Goal: Find specific page/section: Find specific page/section

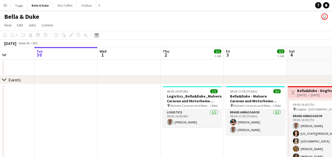
drag, startPoint x: 146, startPoint y: 66, endPoint x: 53, endPoint y: 66, distance: 92.9
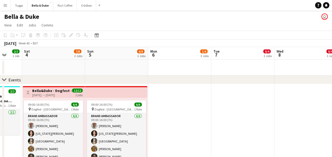
scroll to position [0, 136]
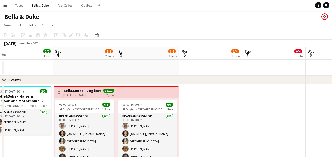
drag, startPoint x: 76, startPoint y: 77, endPoint x: 54, endPoint y: 77, distance: 22.2
drag, startPoint x: 242, startPoint y: 70, endPoint x: 50, endPoint y: 80, distance: 191.5
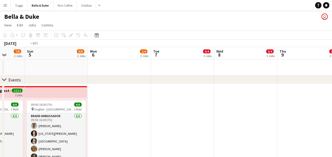
drag, startPoint x: 263, startPoint y: 96, endPoint x: 46, endPoint y: 98, distance: 217.4
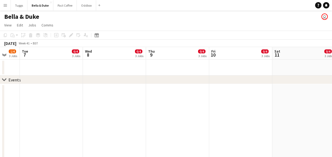
drag, startPoint x: 254, startPoint y: 83, endPoint x: 19, endPoint y: 115, distance: 237.5
click at [97, 34] on icon at bounding box center [96, 35] width 4 height 4
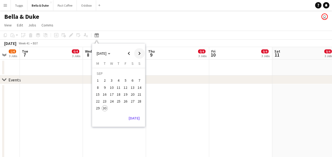
click at [142, 54] on span "Next month" at bounding box center [139, 53] width 11 height 11
click at [141, 54] on span "Next month" at bounding box center [139, 53] width 11 height 11
click at [132, 96] on span "22" at bounding box center [132, 95] width 6 height 6
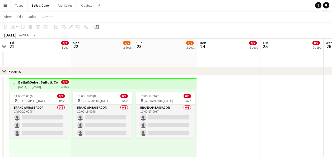
scroll to position [0, 0]
